Goal: Register for event/course

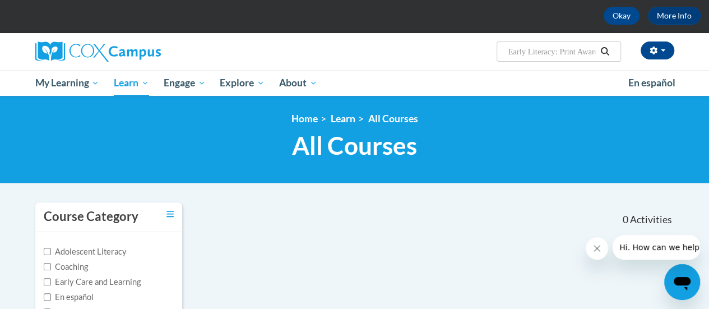
click at [574, 54] on input "Early Literacy: Print Awareness, Phonological Awareness, and Alphabet Knowledge" at bounding box center [551, 51] width 90 height 13
click at [590, 53] on input "Early Literacynt Awareness, Phonological Awareness, and Alphabet Knowledge" at bounding box center [551, 51] width 90 height 13
click at [590, 53] on input "Early Literacyness, Phonological Awareness, and Alphabet Knowledge" at bounding box center [551, 51] width 90 height 13
click at [590, 53] on input "Early Literacynological Awareness, and Alphabet Knowledge" at bounding box center [551, 51] width 90 height 13
click at [590, 53] on input "Early LiteracyAwareness, and Alphabet Knowledge" at bounding box center [551, 51] width 90 height 13
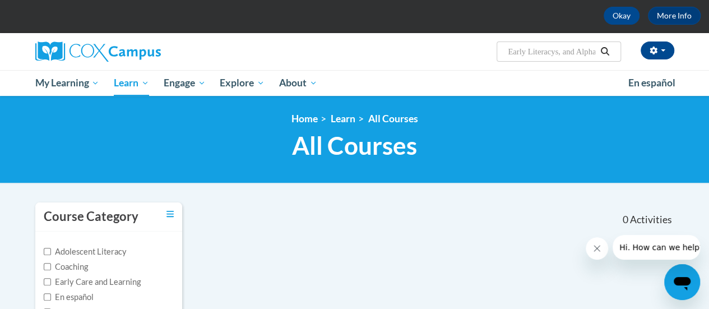
click at [590, 53] on input "Early Literacys, and Alphabet Knowledge" at bounding box center [551, 51] width 90 height 13
click at [594, 52] on input "Early Literacyhabet Knowledge" at bounding box center [551, 51] width 90 height 13
click at [587, 52] on input "Early Literacywledge" at bounding box center [551, 51] width 90 height 13
type input "Early Literacy"
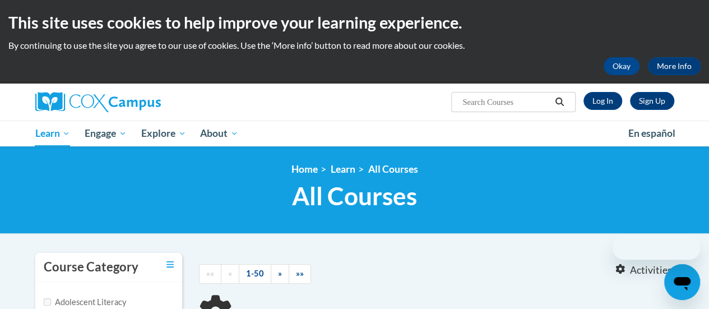
type input "Early Literacy"
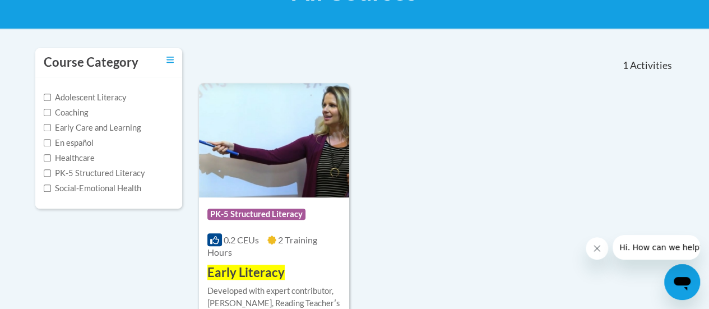
scroll to position [205, 0]
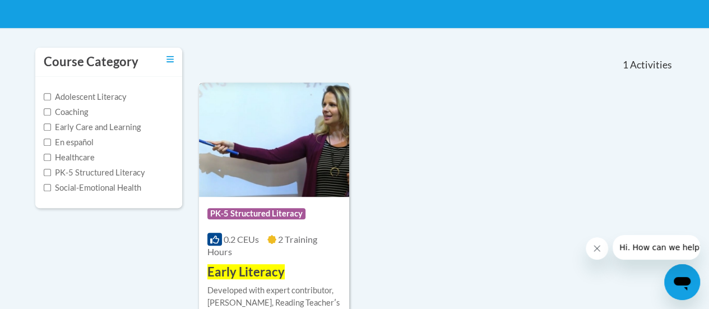
click at [275, 159] on img at bounding box center [274, 139] width 150 height 114
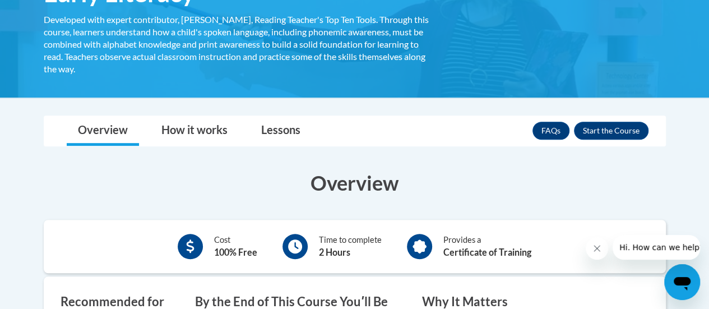
scroll to position [221, 0]
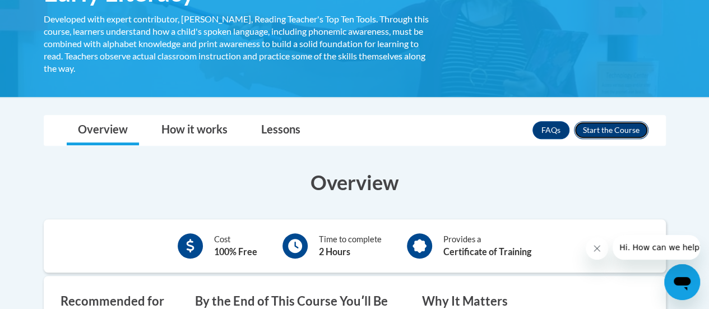
click at [605, 128] on button "Enroll" at bounding box center [611, 130] width 74 height 18
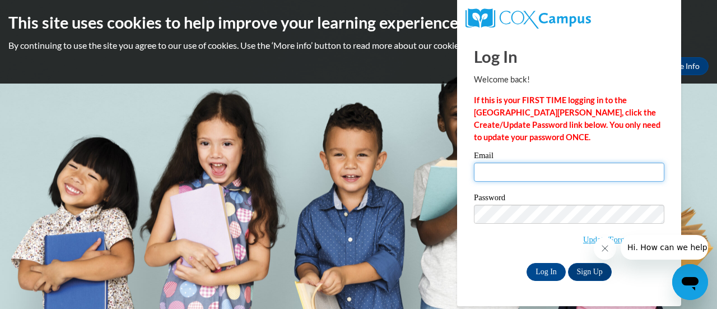
click at [546, 170] on input "Email" at bounding box center [569, 171] width 190 height 19
type input "acapehart2@daltonstate.edu"
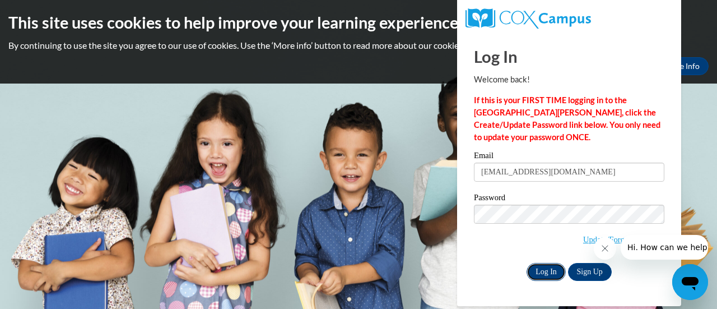
click at [543, 273] on input "Log In" at bounding box center [545, 272] width 39 height 18
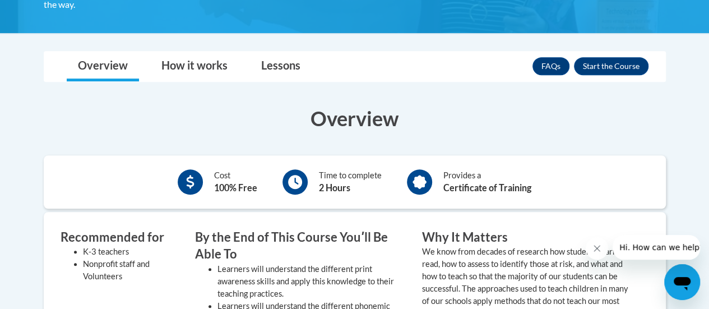
scroll to position [287, 0]
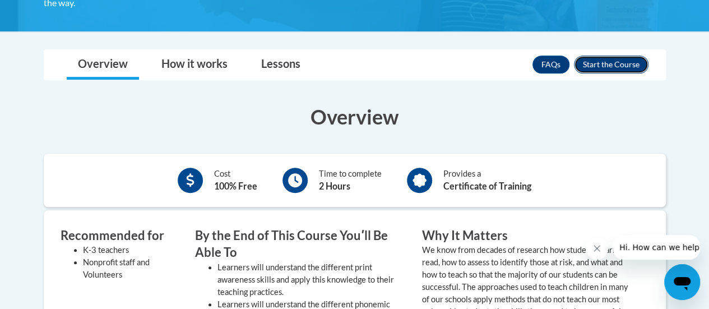
click at [623, 63] on button "Enroll" at bounding box center [611, 64] width 74 height 18
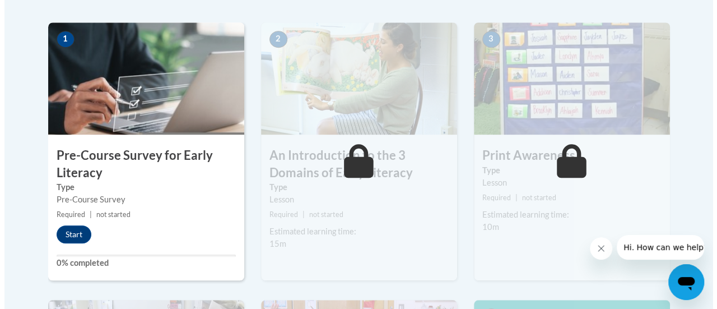
scroll to position [355, 0]
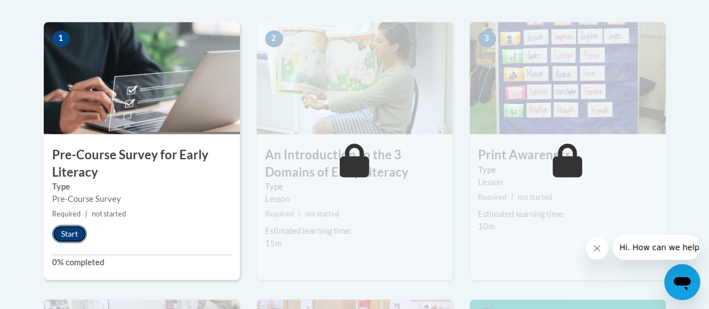
click at [62, 232] on button "Start" at bounding box center [69, 234] width 35 height 18
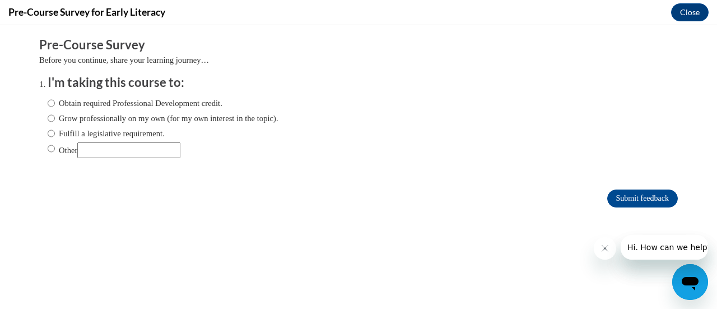
scroll to position [0, 0]
click at [48, 103] on input "Obtain required Professional Development credit." at bounding box center [51, 103] width 7 height 12
radio input "true"
click at [641, 198] on input "Submit feedback" at bounding box center [642, 198] width 71 height 18
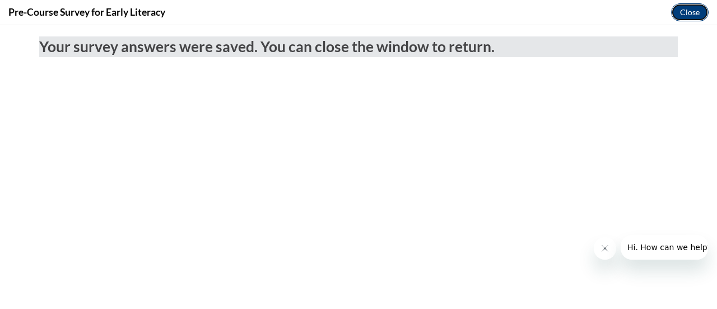
click at [688, 8] on button "Close" at bounding box center [690, 12] width 38 height 18
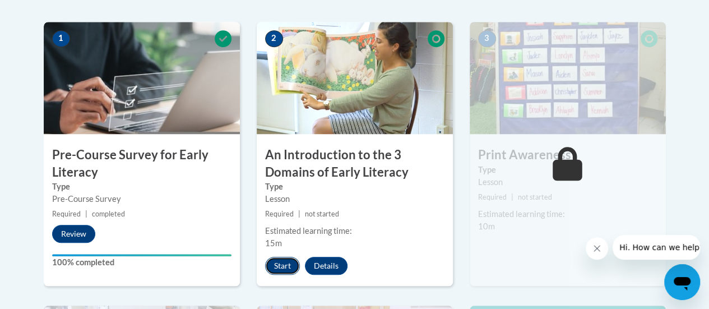
click at [272, 266] on button "Start" at bounding box center [282, 266] width 35 height 18
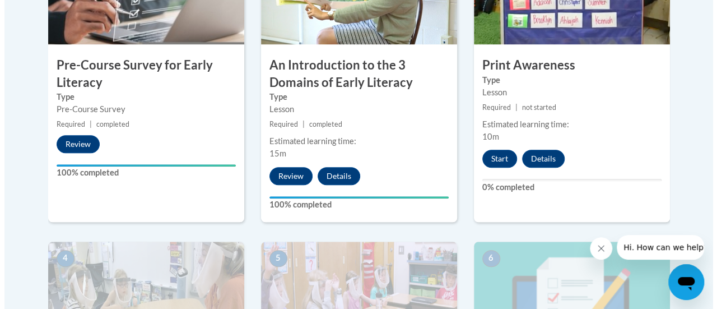
scroll to position [445, 0]
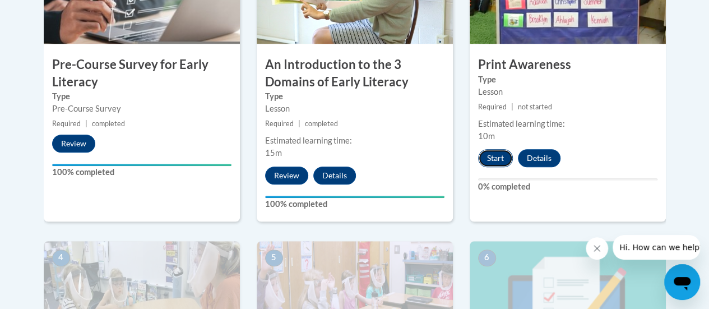
click at [493, 159] on button "Start" at bounding box center [495, 158] width 35 height 18
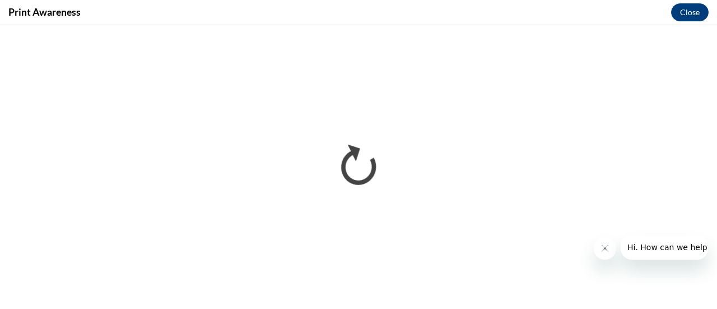
scroll to position [0, 0]
